Goal: Information Seeking & Learning: Get advice/opinions

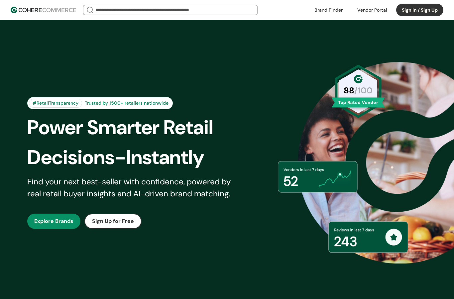
click at [188, 11] on input "search" at bounding box center [170, 9] width 153 height 9
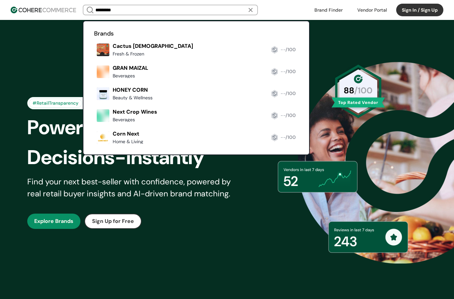
type input "*********"
click at [94, 147] on link at bounding box center [94, 147] width 0 height 0
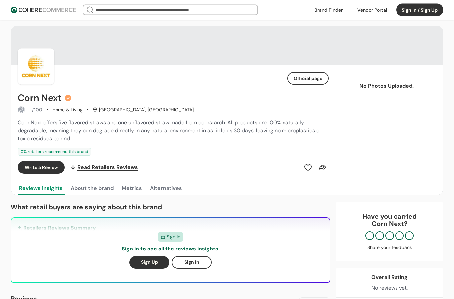
scroll to position [5, 0]
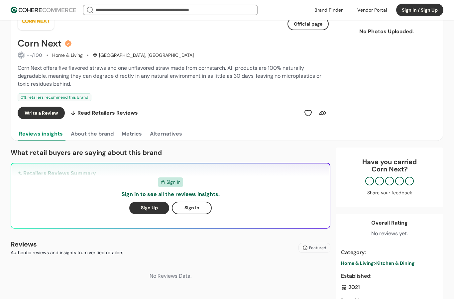
click at [130, 118] on link "Read Retailers Reviews" at bounding box center [104, 113] width 68 height 13
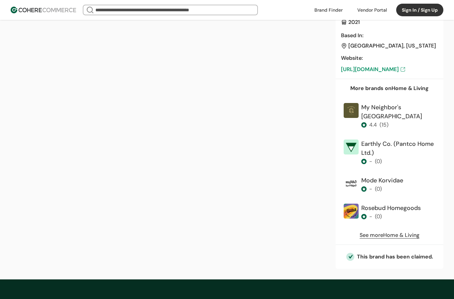
scroll to position [323, 0]
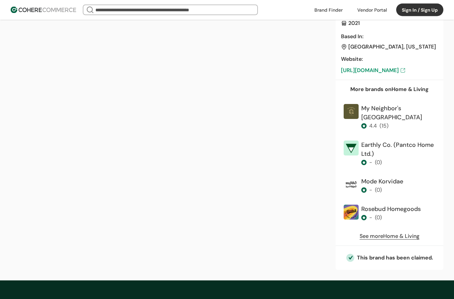
click at [399, 141] on div "Earthly Co. (Pantco Home Ltd.)" at bounding box center [398, 150] width 74 height 18
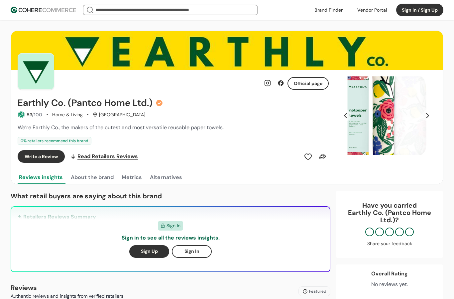
click at [228, 11] on input "search" at bounding box center [170, 9] width 153 height 9
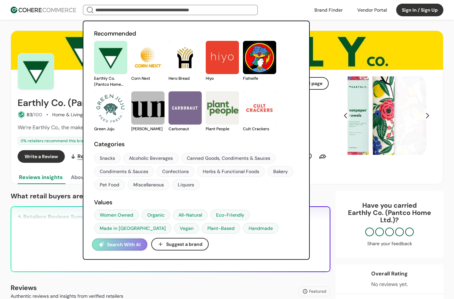
click at [243, 81] on link at bounding box center [243, 81] width 0 height 0
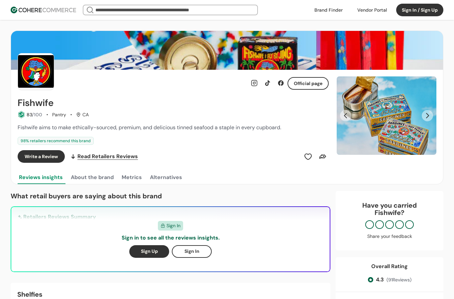
click at [244, 11] on input "search" at bounding box center [170, 9] width 153 height 9
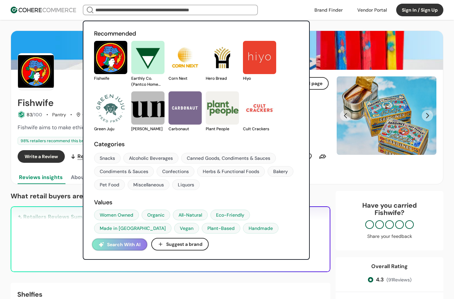
click at [169, 81] on link at bounding box center [169, 81] width 0 height 0
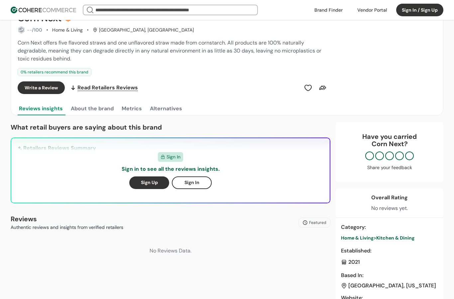
scroll to position [94, 0]
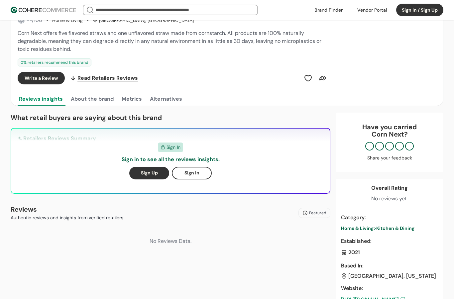
click at [177, 98] on button "Alternatives" at bounding box center [166, 98] width 35 height 13
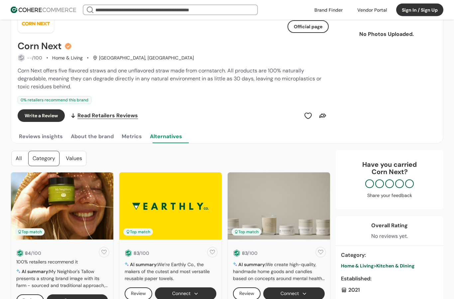
scroll to position [54, 0]
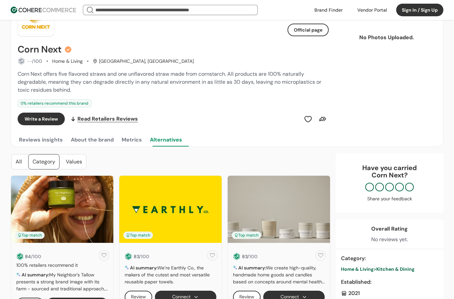
click at [222, 18] on header "We Came Up Empty Looks like there aren’t any matches at the moment. Refine your…" at bounding box center [227, 10] width 454 height 20
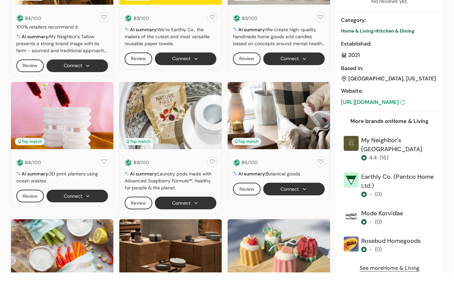
scroll to position [292, 0]
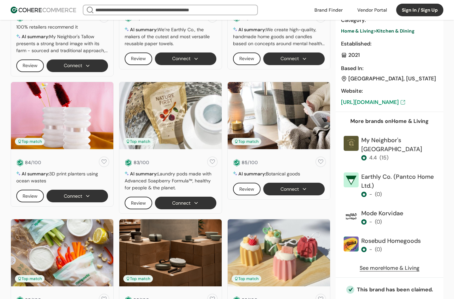
click at [389, 108] on div "Category : Home & Living > Kitchen & Dining Established : 2021 Based In : Unite…" at bounding box center [390, 61] width 108 height 101
click at [393, 106] on link "[URL][DOMAIN_NAME]" at bounding box center [389, 102] width 97 height 8
